Goal: Task Accomplishment & Management: Use online tool/utility

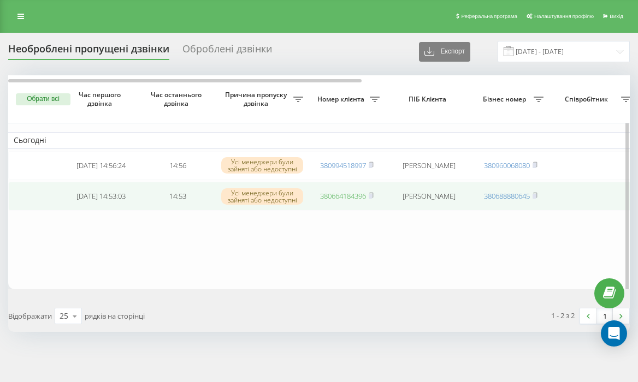
click at [348, 199] on link "380664184396" at bounding box center [343, 196] width 46 height 10
click at [354, 201] on link "380664184396" at bounding box center [343, 196] width 46 height 10
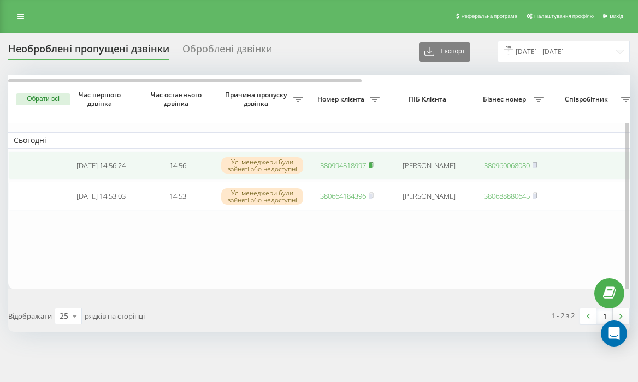
click at [374, 166] on icon at bounding box center [371, 165] width 5 height 7
click at [338, 163] on link "380994518997" at bounding box center [343, 166] width 46 height 10
click at [331, 166] on link "380667031952" at bounding box center [343, 166] width 46 height 10
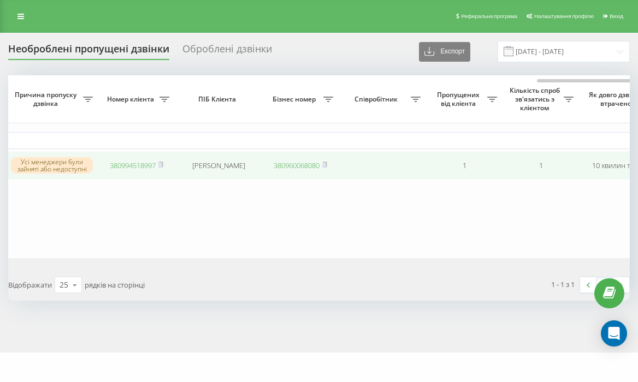
scroll to position [0, 471]
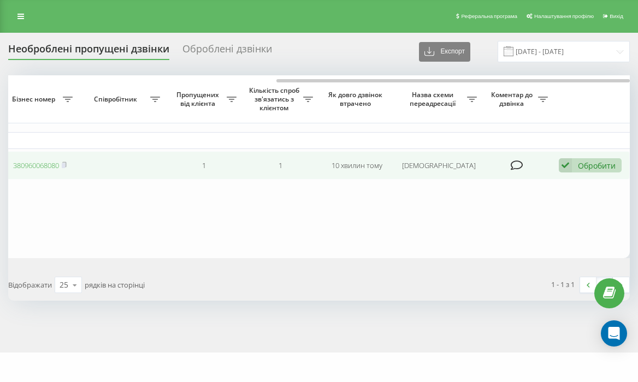
click at [598, 169] on div "Обробити" at bounding box center [597, 166] width 38 height 10
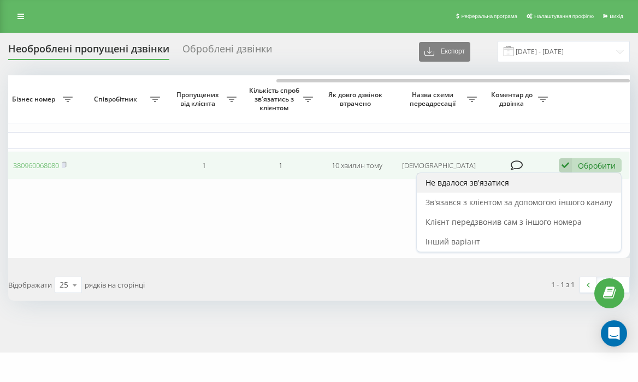
click at [529, 183] on div "Не вдалося зв'язатися" at bounding box center [519, 183] width 204 height 20
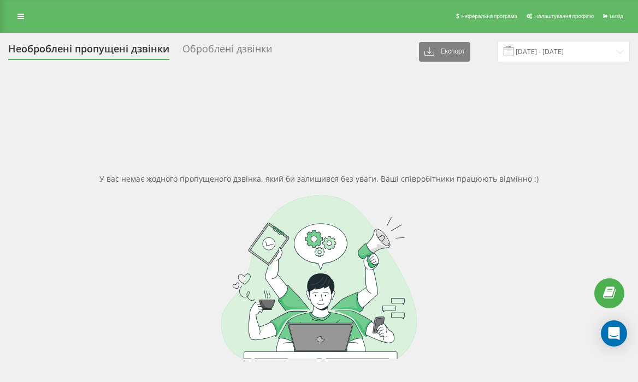
click at [369, 246] on div at bounding box center [319, 278] width 622 height 164
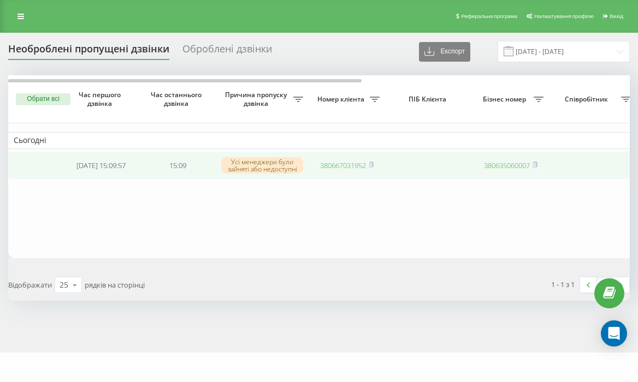
click at [343, 163] on link "380667031952" at bounding box center [343, 166] width 46 height 10
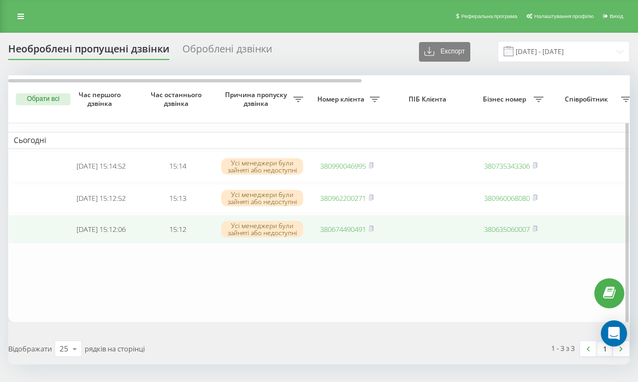
click at [344, 228] on link "380674490491" at bounding box center [343, 230] width 46 height 10
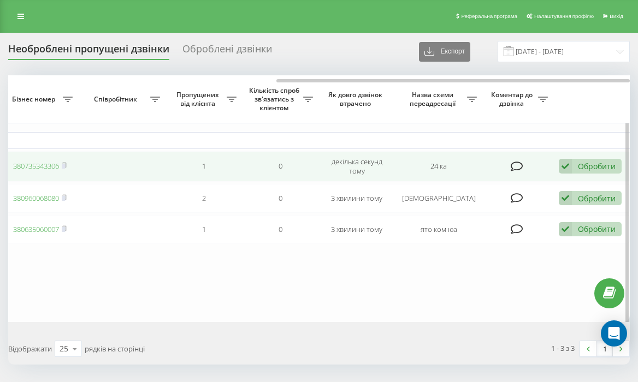
click at [592, 160] on div "Обробити Не вдалося зв'язатися Зв'язався з клієнтом за допомогою іншого каналу …" at bounding box center [590, 166] width 63 height 15
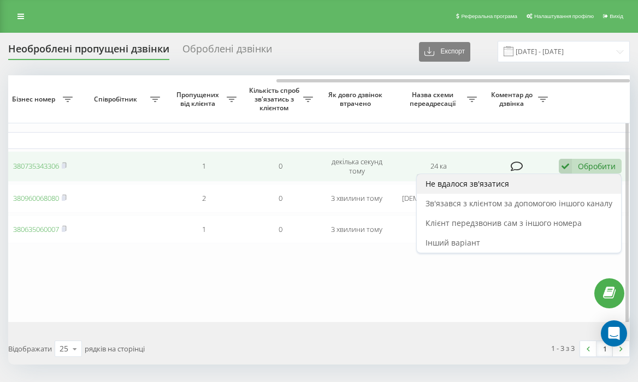
click at [566, 192] on div "Не вдалося зв'язатися" at bounding box center [519, 184] width 204 height 20
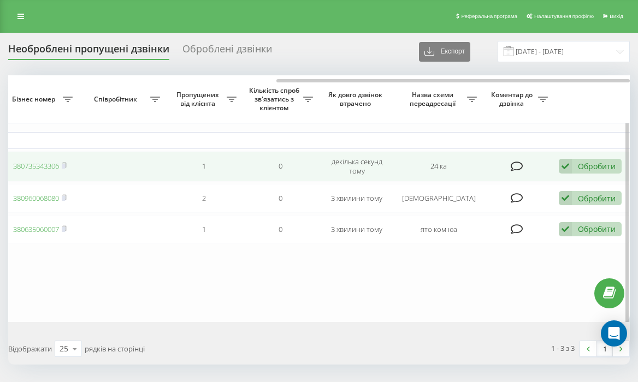
click at [591, 169] on div "Обробити" at bounding box center [597, 166] width 38 height 10
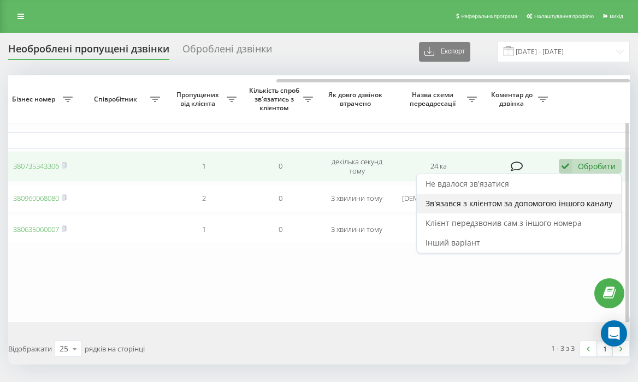
click at [573, 205] on span "Зв'язався з клієнтом за допомогою іншого каналу" at bounding box center [519, 203] width 187 height 10
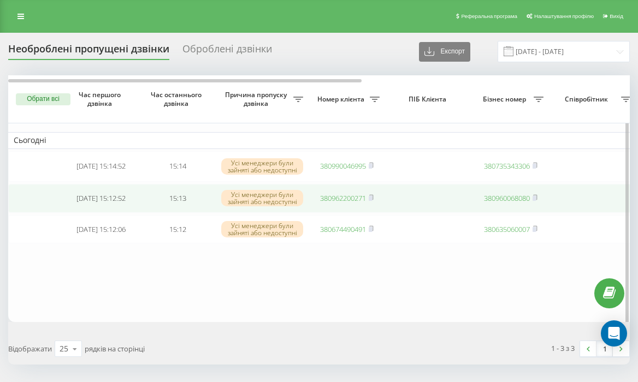
click at [338, 192] on td "380962200271" at bounding box center [347, 198] width 76 height 29
click at [345, 201] on link "380962200271" at bounding box center [343, 198] width 46 height 10
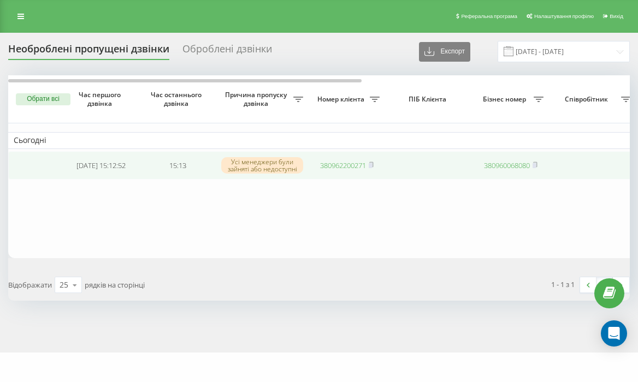
click at [334, 169] on link "380962200271" at bounding box center [343, 166] width 46 height 10
click at [334, 169] on link "380731245465" at bounding box center [343, 166] width 46 height 10
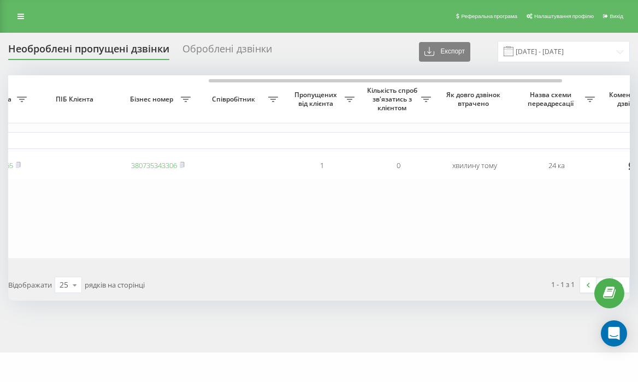
scroll to position [0, 352]
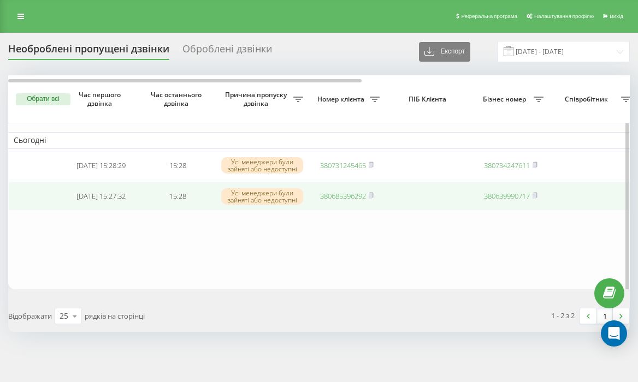
click at [349, 198] on link "380685396292" at bounding box center [343, 196] width 46 height 10
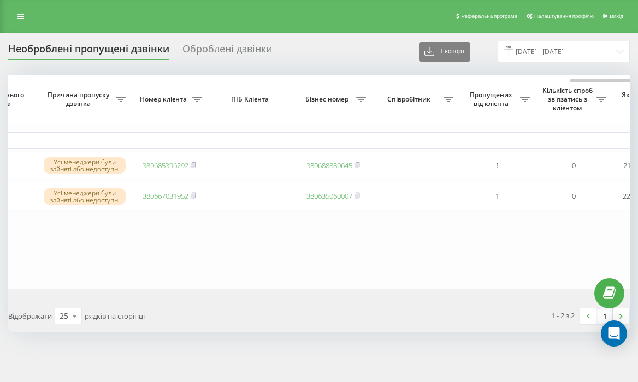
scroll to position [0, 471]
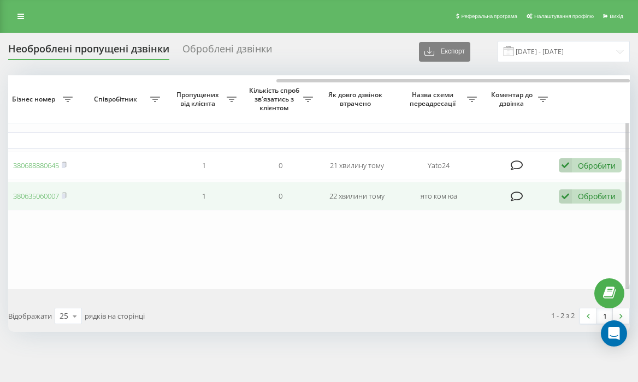
click at [579, 192] on div "Обробити Не вдалося зв'язатися Зв'язався з клієнтом за допомогою іншого каналу …" at bounding box center [590, 197] width 63 height 15
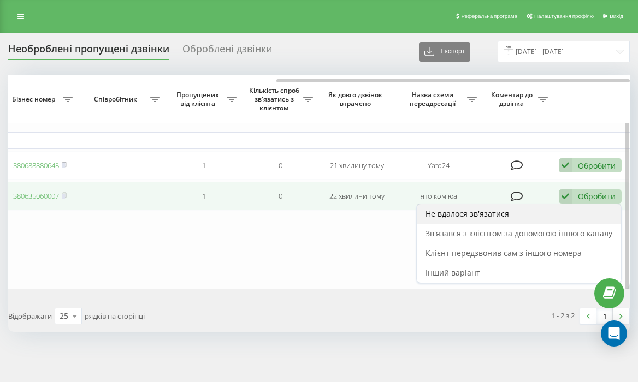
click at [569, 219] on div "Не вдалося зв'язатися" at bounding box center [519, 214] width 204 height 20
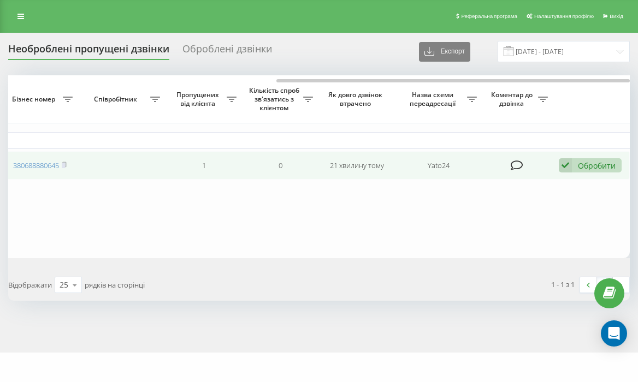
click at [575, 164] on div "Обробити Не вдалося зв'язатися Зв'язався з клієнтом за допомогою іншого каналу …" at bounding box center [590, 165] width 63 height 15
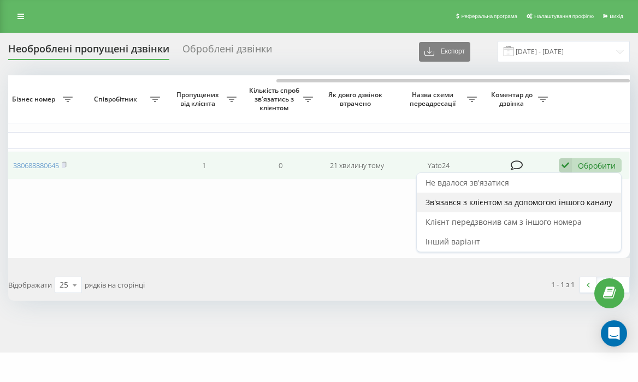
click at [459, 208] on span "Зв'язався з клієнтом за допомогою іншого каналу" at bounding box center [519, 202] width 187 height 10
